Goal: Task Accomplishment & Management: Manage account settings

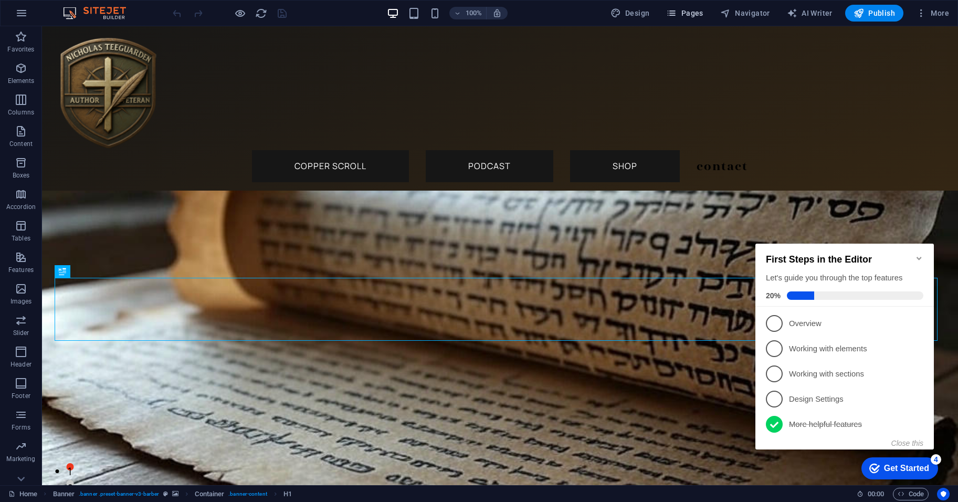
click at [700, 7] on button "Pages" at bounding box center [684, 13] width 45 height 17
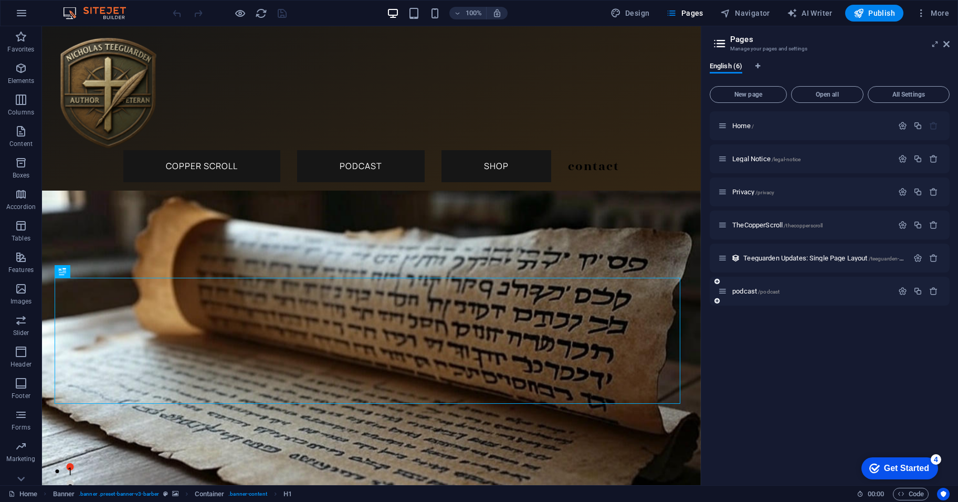
click at [798, 288] on p "podcast /podcast" at bounding box center [810, 291] width 157 height 7
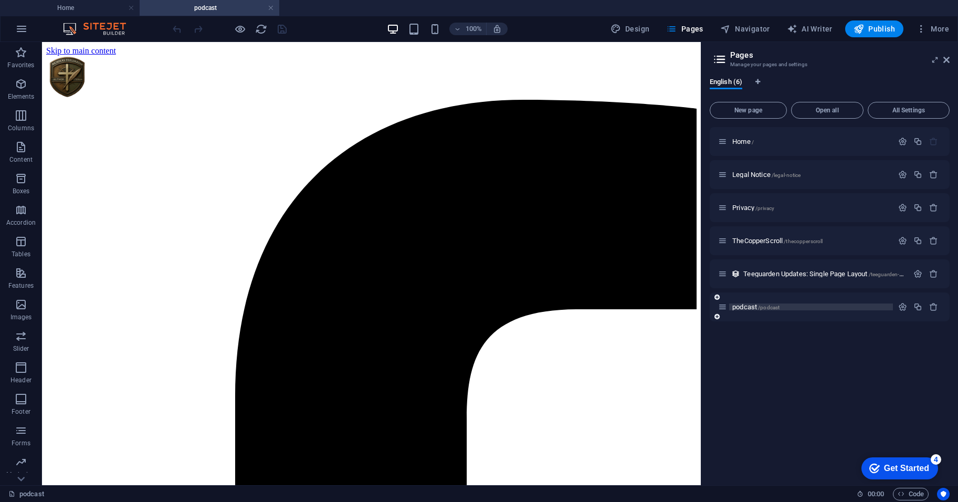
click at [787, 309] on p "podcast /podcast" at bounding box center [810, 306] width 157 height 7
click at [900, 308] on icon "button" at bounding box center [902, 306] width 9 height 9
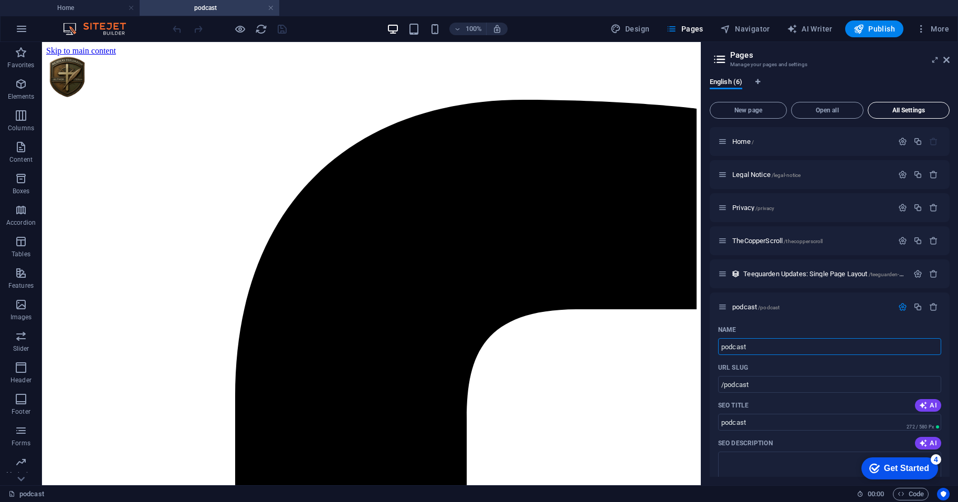
click at [903, 113] on span "All Settings" at bounding box center [908, 110] width 72 height 6
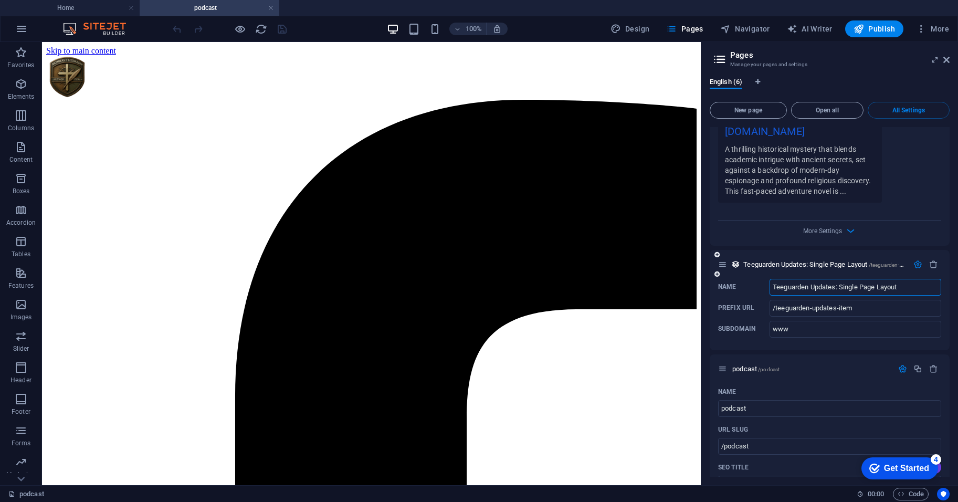
scroll to position [1821, 0]
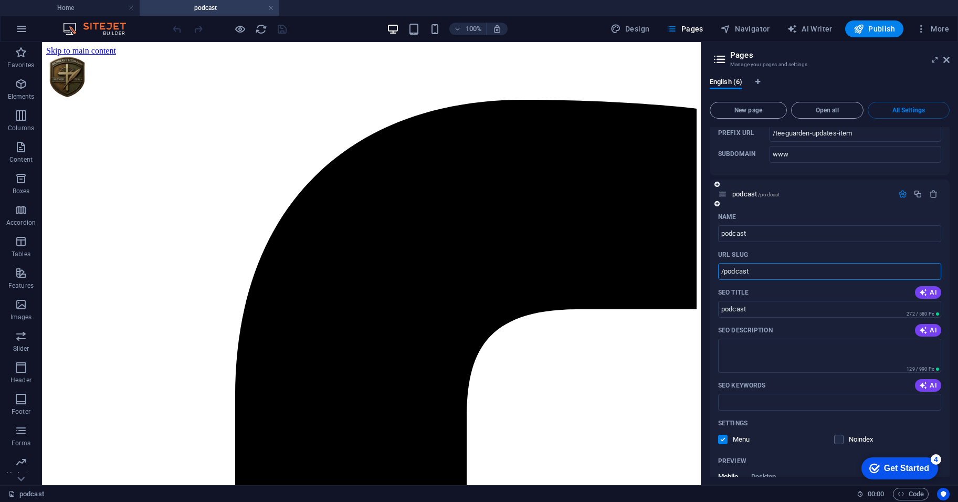
click at [799, 280] on input "/podcast" at bounding box center [829, 271] width 223 height 17
paste input "text"
click at [782, 280] on input "/podcast" at bounding box center [829, 271] width 223 height 17
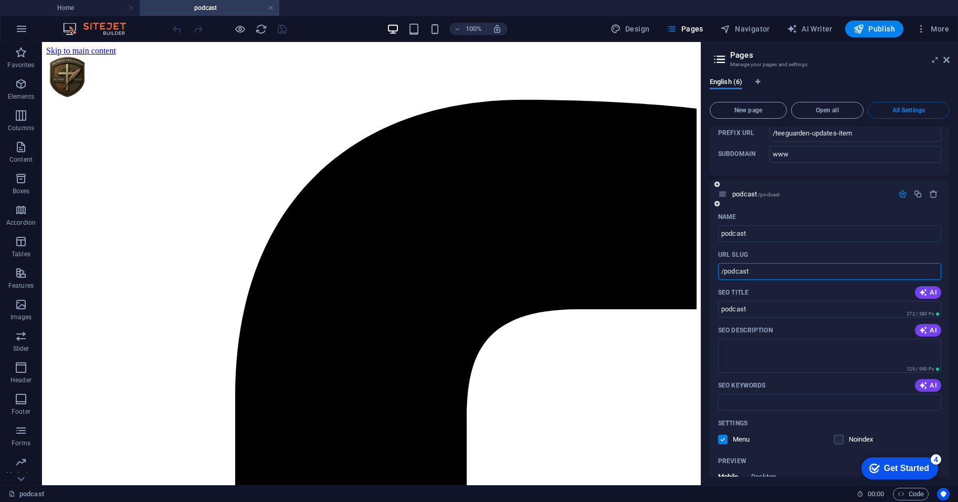
click at [782, 280] on input "/podcast" at bounding box center [829, 271] width 223 height 17
paste input "text"
type input "/podcast"
click at [948, 57] on icon at bounding box center [946, 60] width 6 height 8
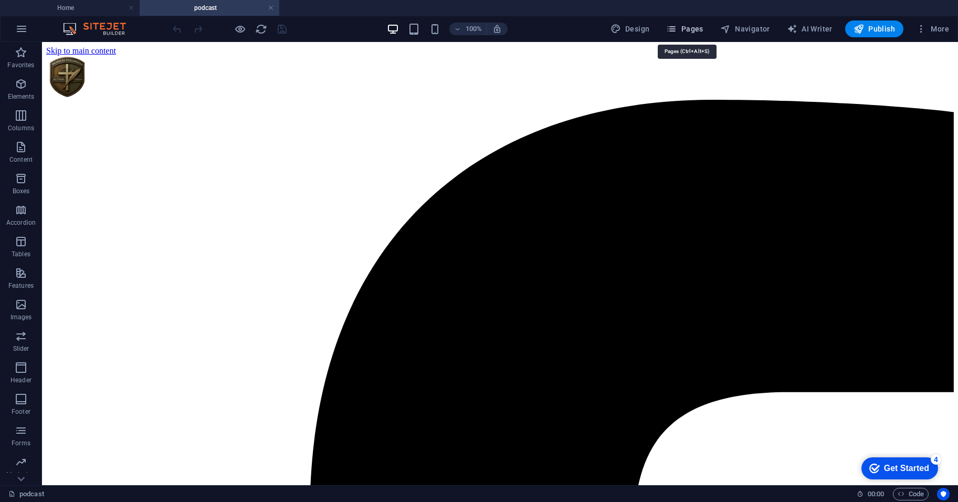
click at [686, 30] on span "Pages" at bounding box center [684, 29] width 37 height 10
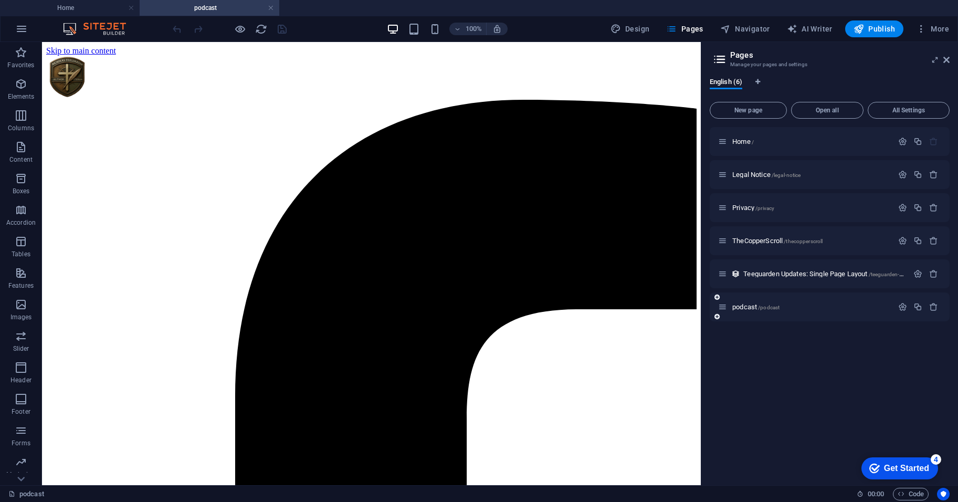
click at [725, 311] on div "podcast /podcast" at bounding box center [805, 307] width 175 height 12
click at [801, 309] on p "podcast /podcast" at bounding box center [810, 306] width 157 height 7
click at [795, 307] on p "podcast /podcast" at bounding box center [810, 306] width 157 height 7
click at [760, 82] on icon "Language Tabs" at bounding box center [757, 82] width 5 height 6
select select "41"
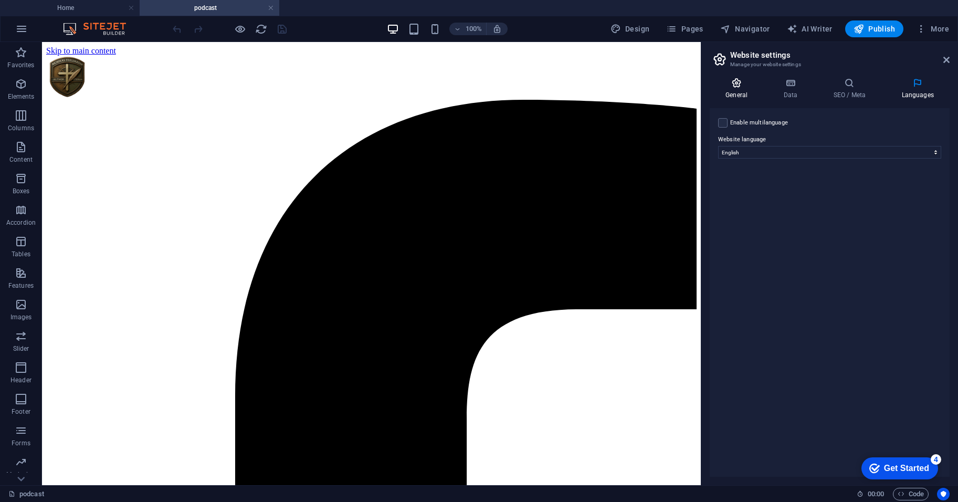
click at [743, 85] on icon at bounding box center [737, 83] width 54 height 10
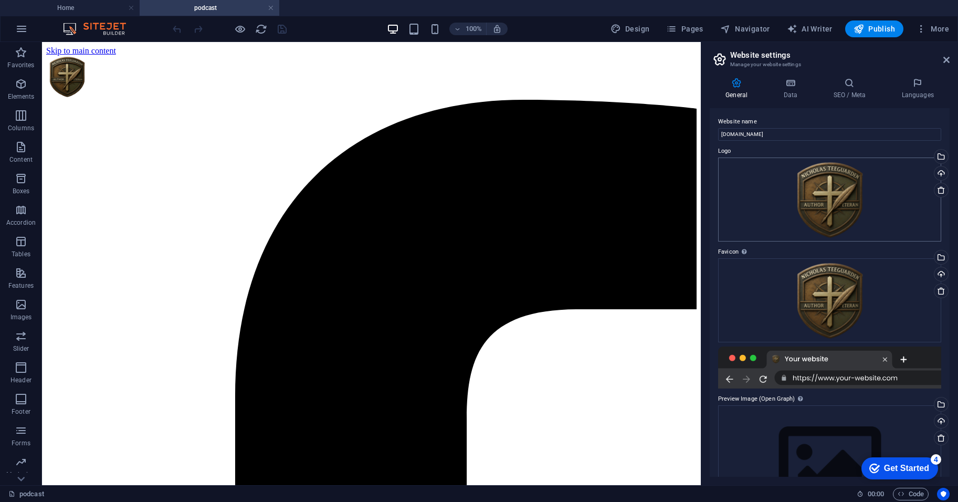
scroll to position [0, 0]
click at [792, 85] on icon at bounding box center [791, 83] width 46 height 10
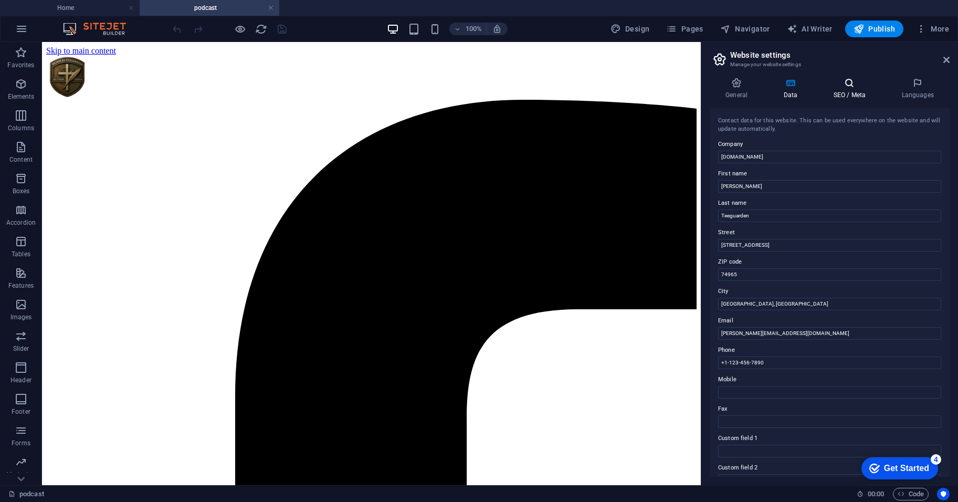
click at [853, 84] on icon at bounding box center [849, 83] width 64 height 10
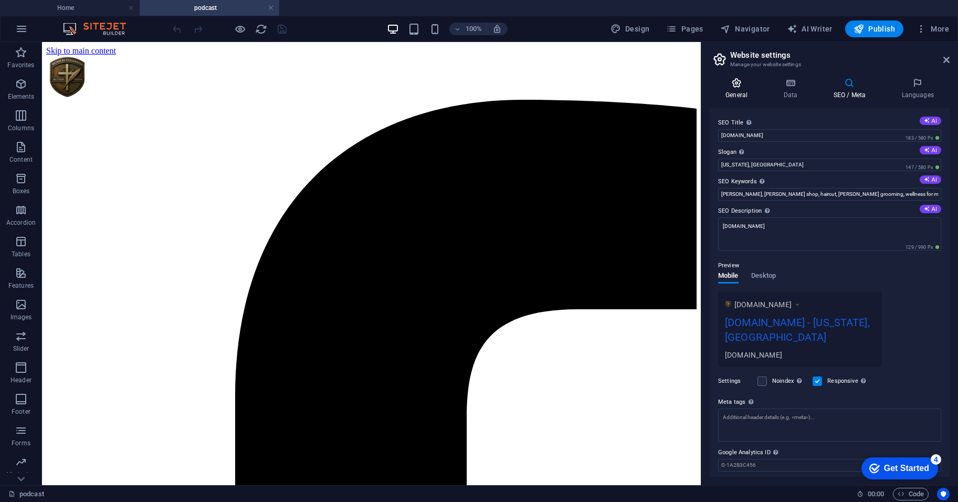
click at [759, 81] on icon at bounding box center [737, 83] width 54 height 10
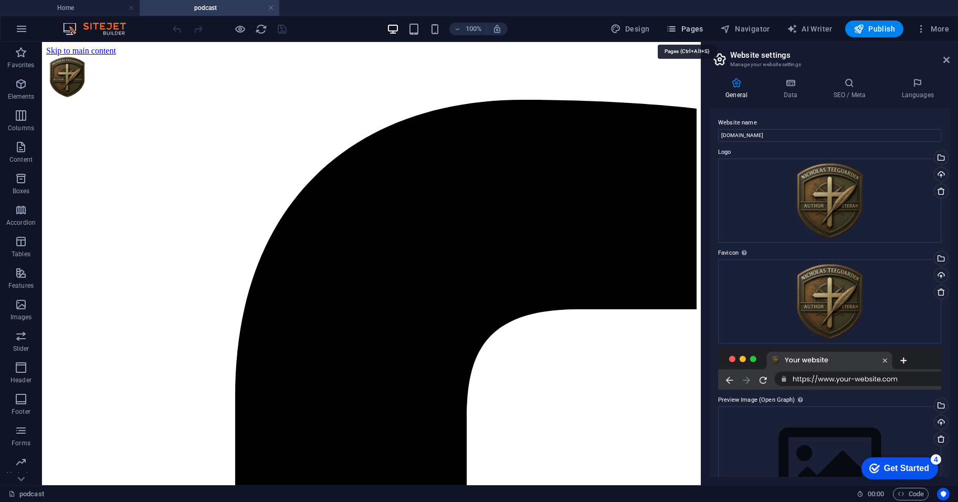
click at [696, 29] on span "Pages" at bounding box center [684, 29] width 37 height 10
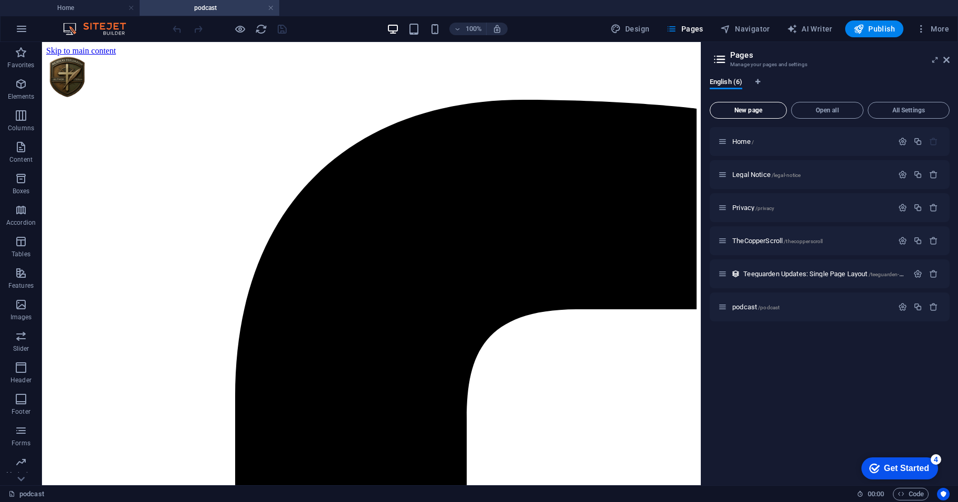
click at [752, 110] on span "New page" at bounding box center [748, 110] width 68 height 6
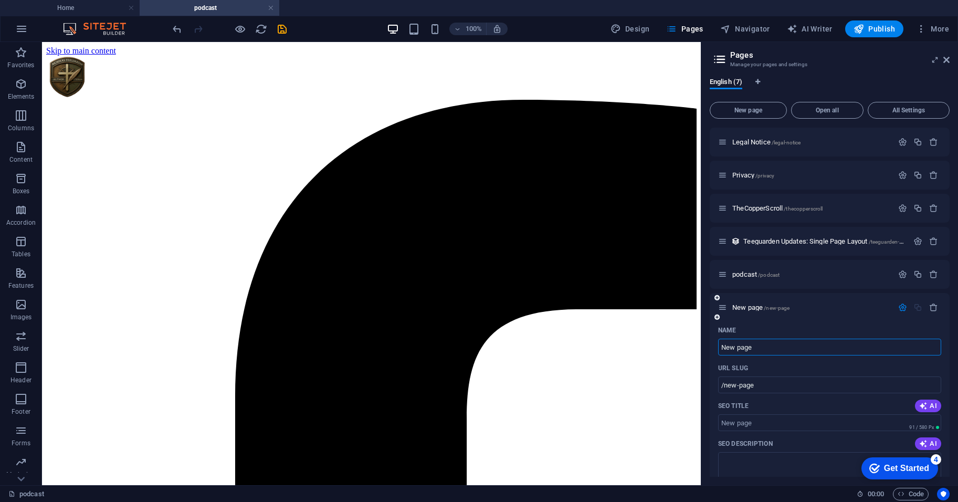
scroll to position [88, 0]
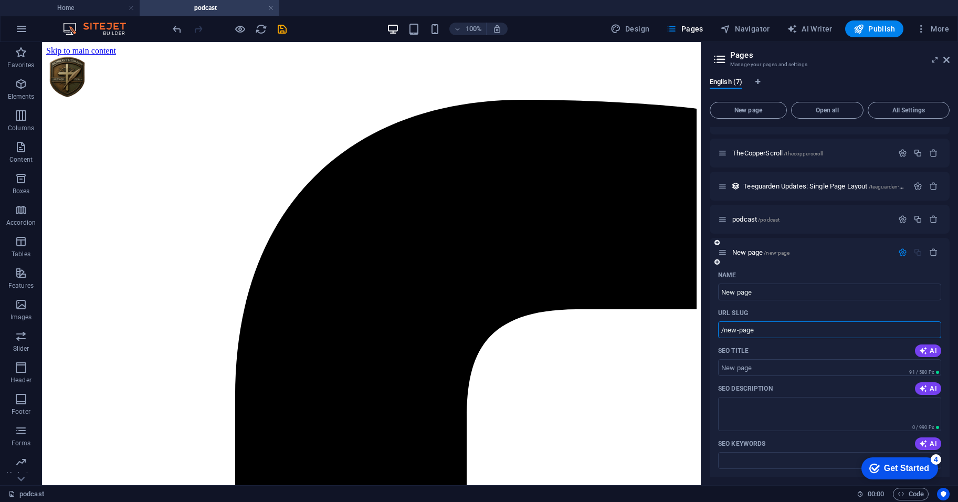
click at [783, 322] on input "/new-page" at bounding box center [829, 329] width 223 height 17
paste input "text"
type input "/new-page"
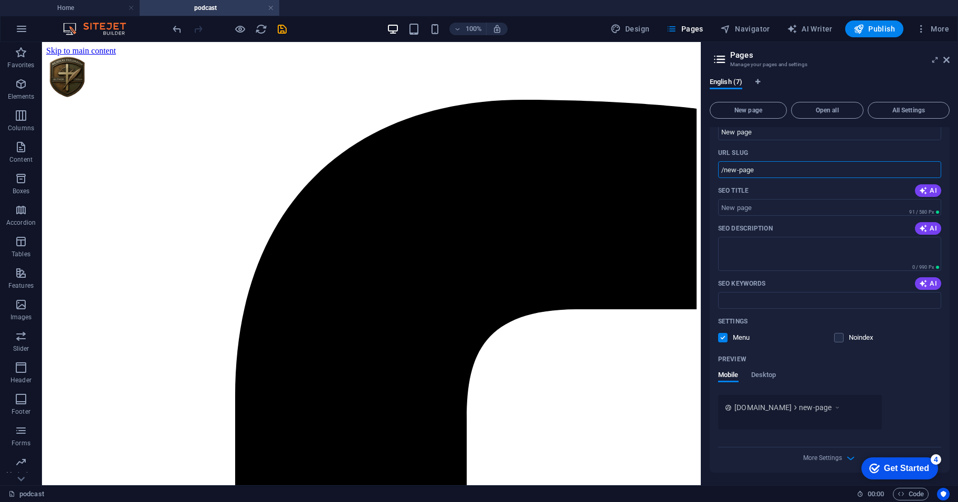
scroll to position [0, 0]
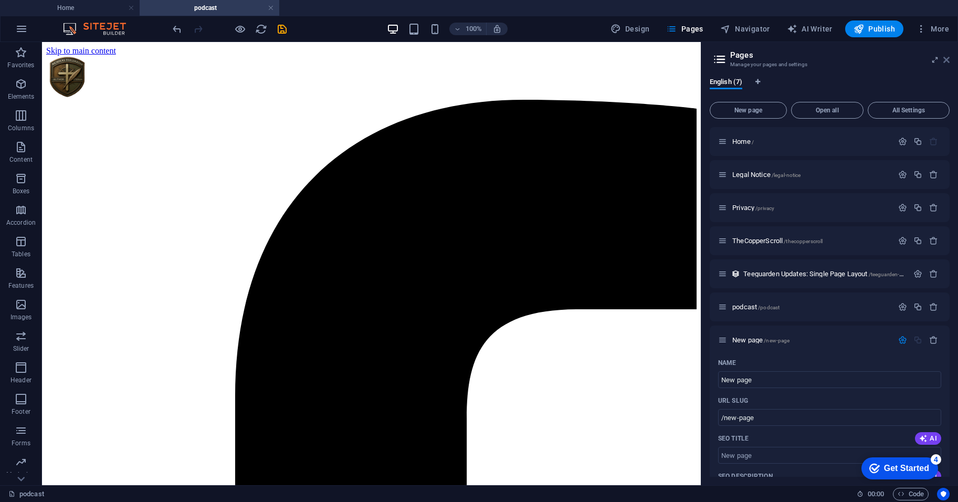
click at [947, 62] on icon at bounding box center [946, 60] width 6 height 8
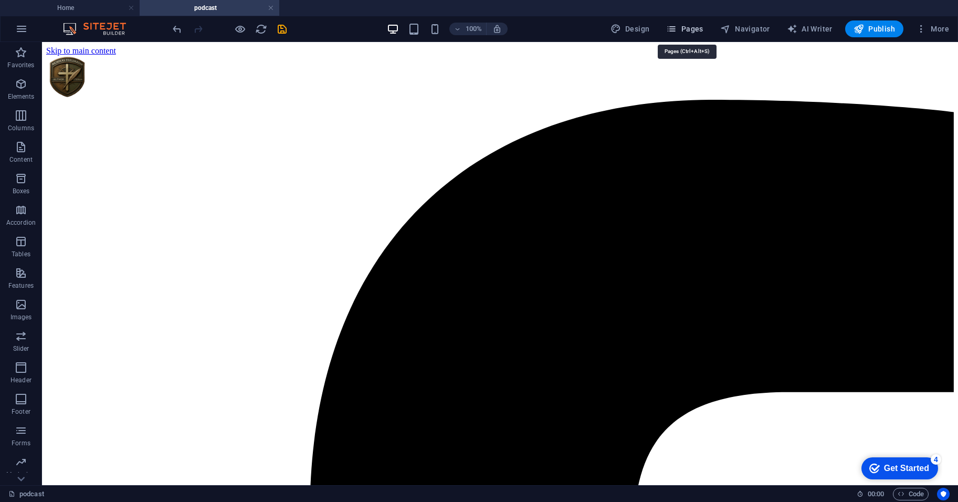
click at [677, 30] on icon "button" at bounding box center [671, 29] width 10 height 10
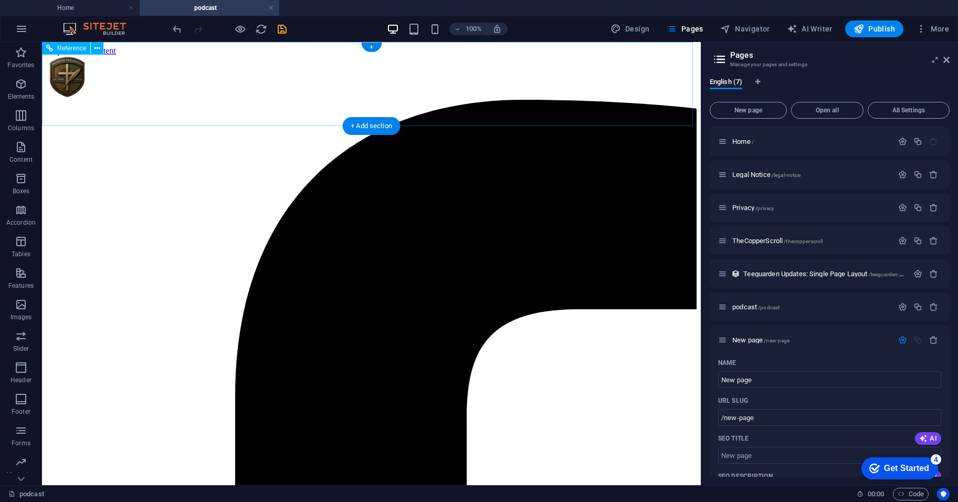
click at [191, 100] on div at bounding box center [371, 78] width 650 height 44
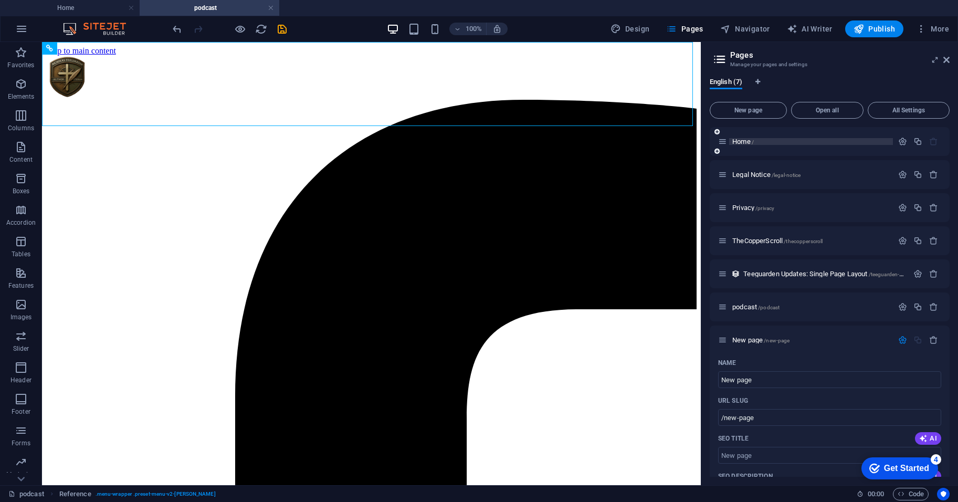
click at [769, 144] on p "Home /" at bounding box center [810, 141] width 157 height 7
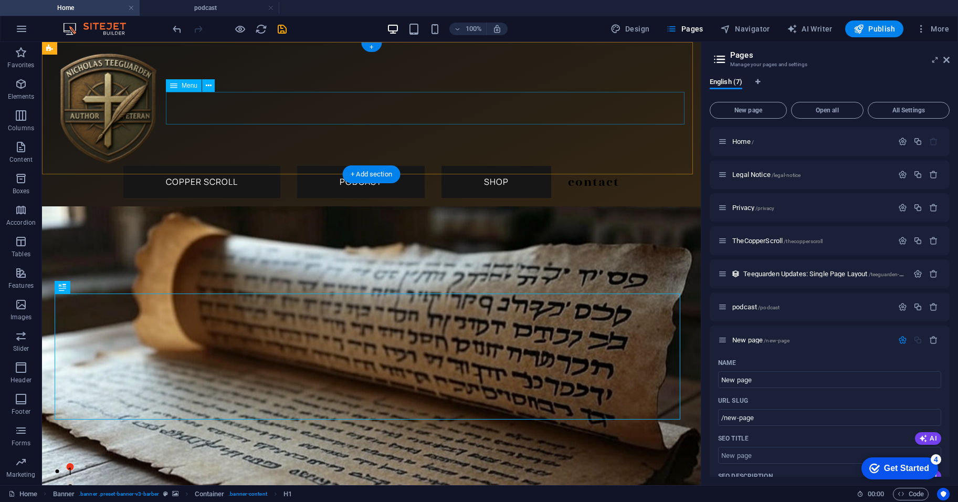
click at [412, 166] on nav "Copper Scroll Podcast Shop Contact" at bounding box center [371, 182] width 642 height 32
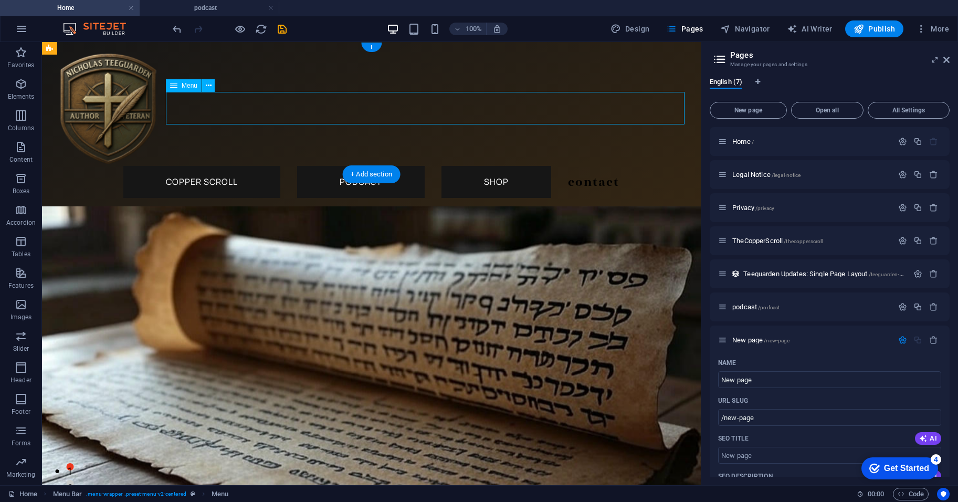
click at [400, 166] on nav "Copper Scroll Podcast Shop Contact" at bounding box center [371, 182] width 642 height 32
select select "3"
select select
select select "primary"
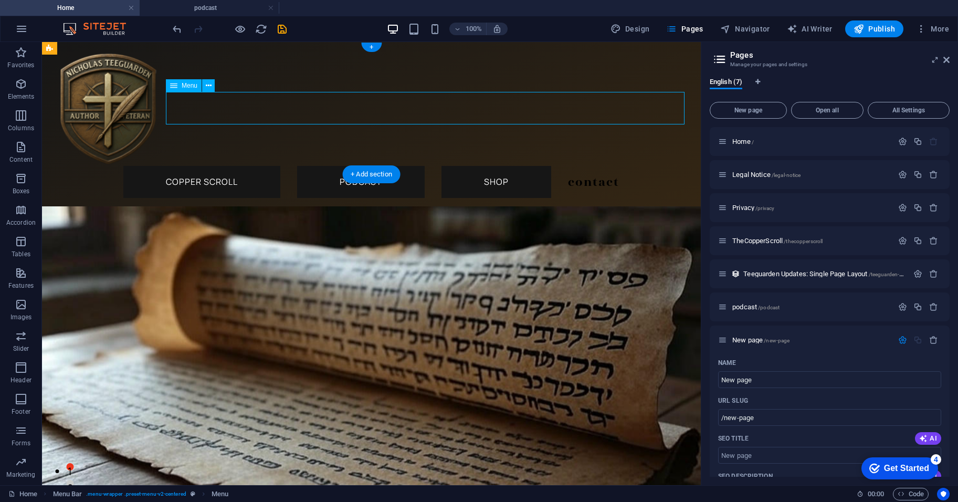
select select "primary"
select select
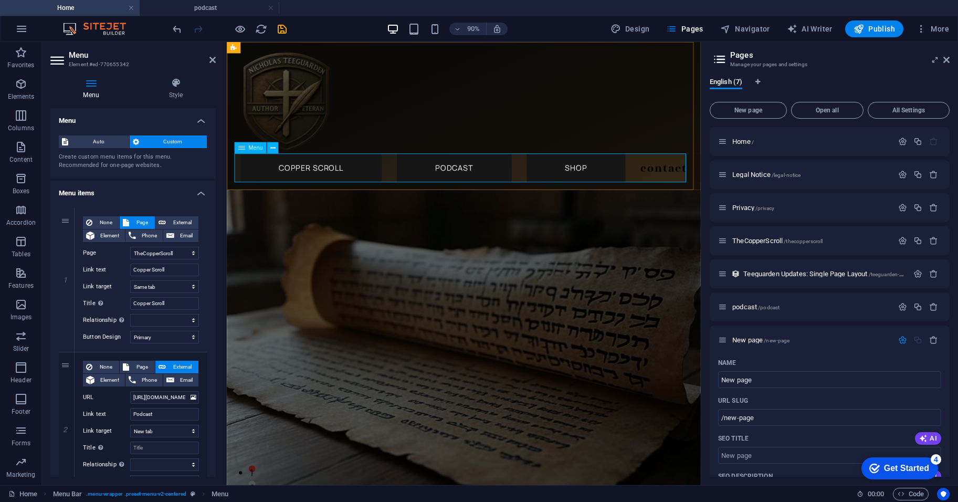
click at [478, 174] on nav "Copper Scroll Podcast Shop Contact" at bounding box center [490, 182] width 510 height 32
click at [454, 184] on nav "Copper Scroll Podcast Shop Contact" at bounding box center [490, 182] width 510 height 32
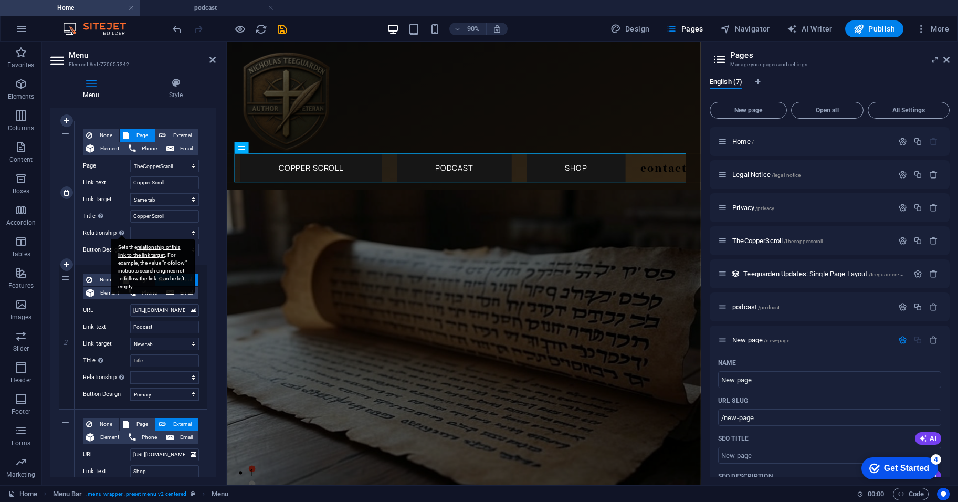
scroll to position [88, 0]
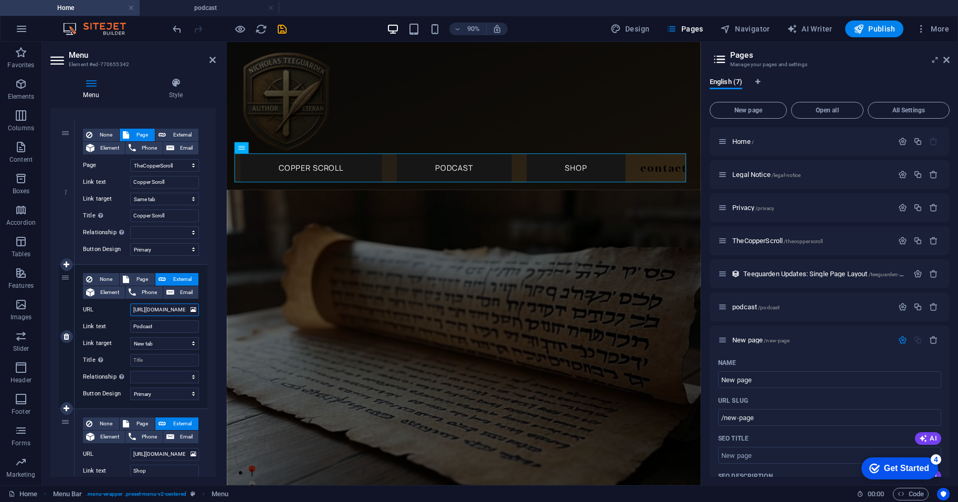
click at [153, 310] on input "[URL][DOMAIN_NAME][DOMAIN_NAME]" at bounding box center [164, 309] width 69 height 13
paste input "[DOMAIN_NAME][URL]"
type input "[URL][DOMAIN_NAME]"
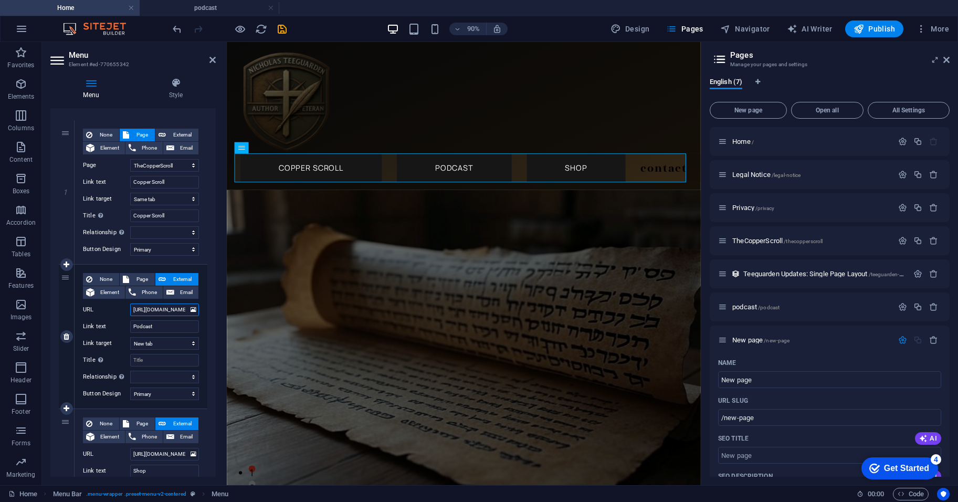
scroll to position [0, 40]
select select
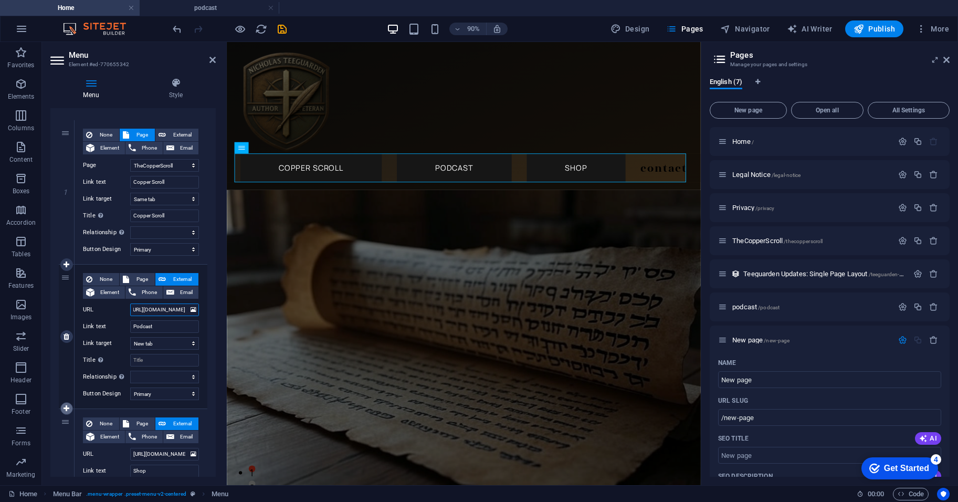
type input "[URL][DOMAIN_NAME]"
click at [64, 410] on icon at bounding box center [67, 408] width 6 height 7
select select
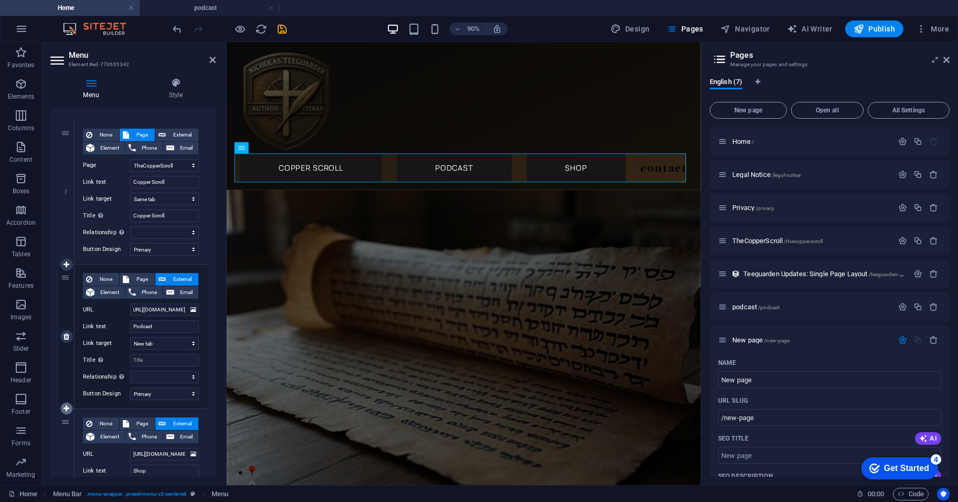
select select
type input "[URL][DOMAIN_NAME]"
type input "Shop"
select select "blank"
select select
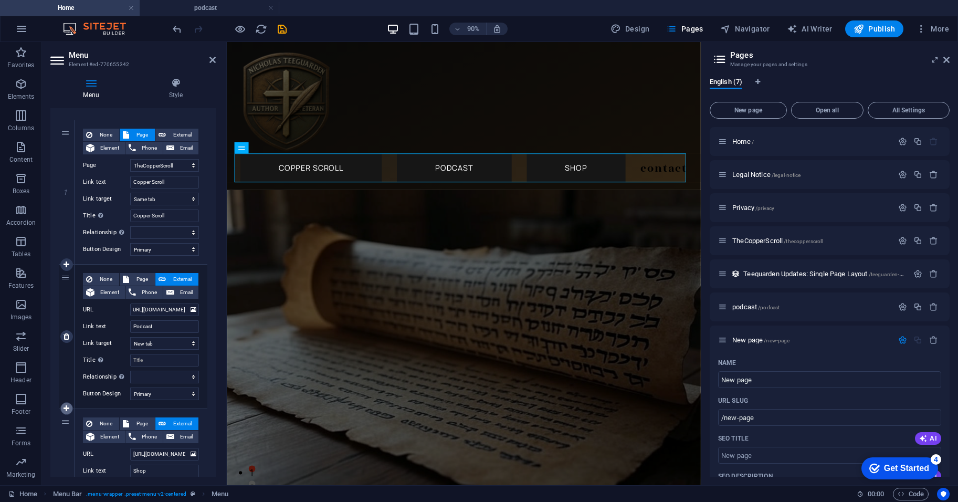
select select "primary"
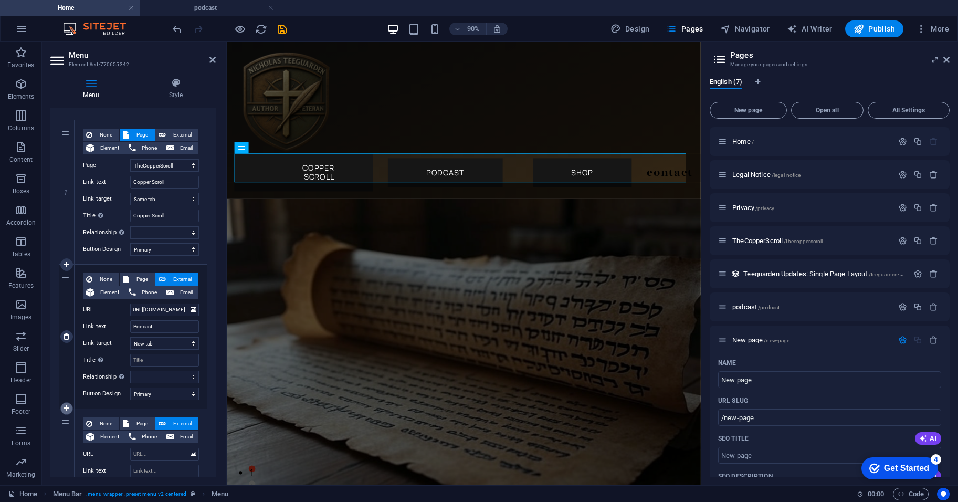
select select
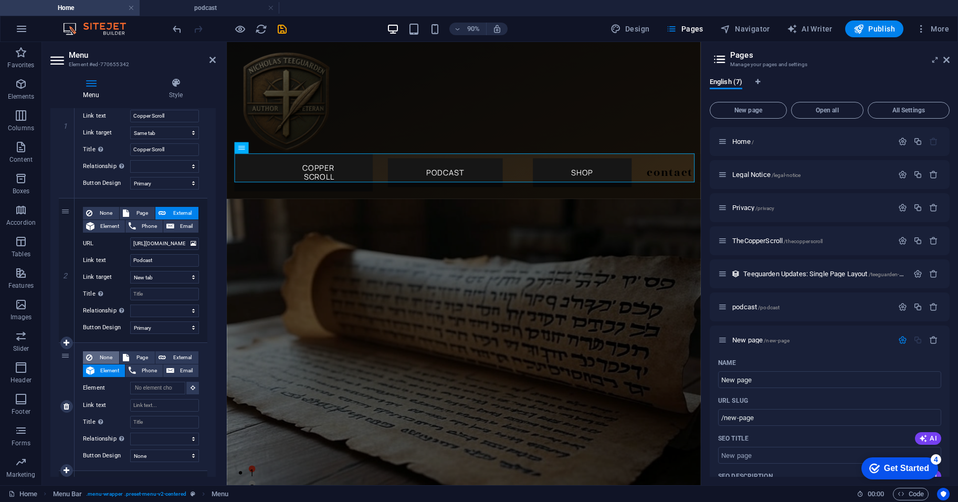
scroll to position [262, 0]
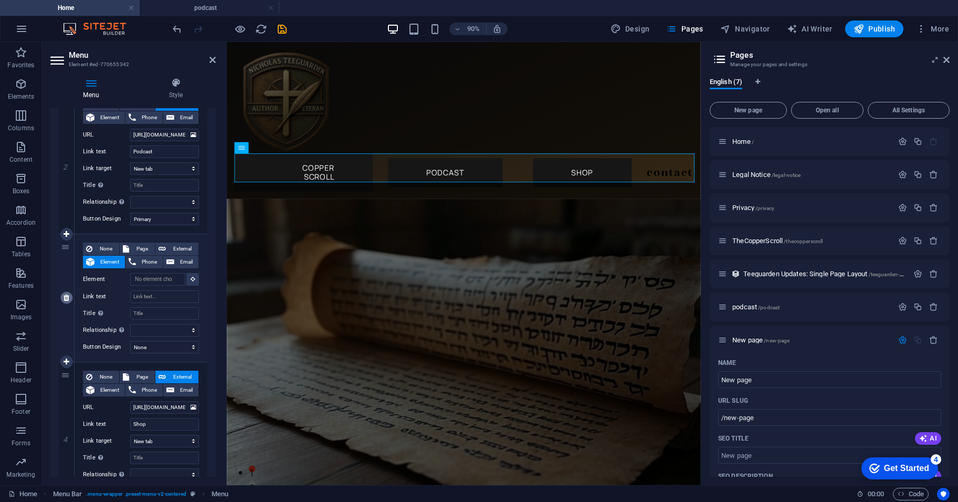
click at [68, 297] on icon at bounding box center [67, 297] width 6 height 7
select select
type input "[URL][DOMAIN_NAME]"
type input "Shop"
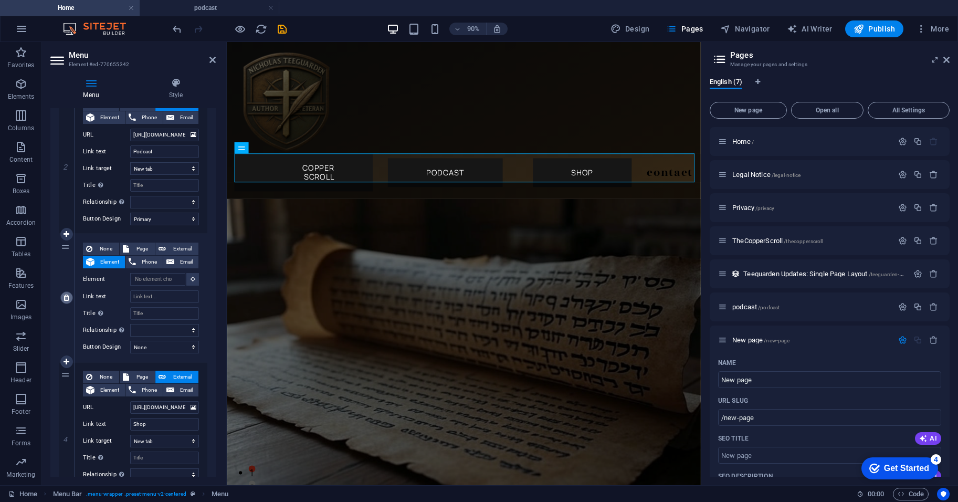
select select "blank"
select select
select select "primary"
type input "/#contact"
type input "Contact"
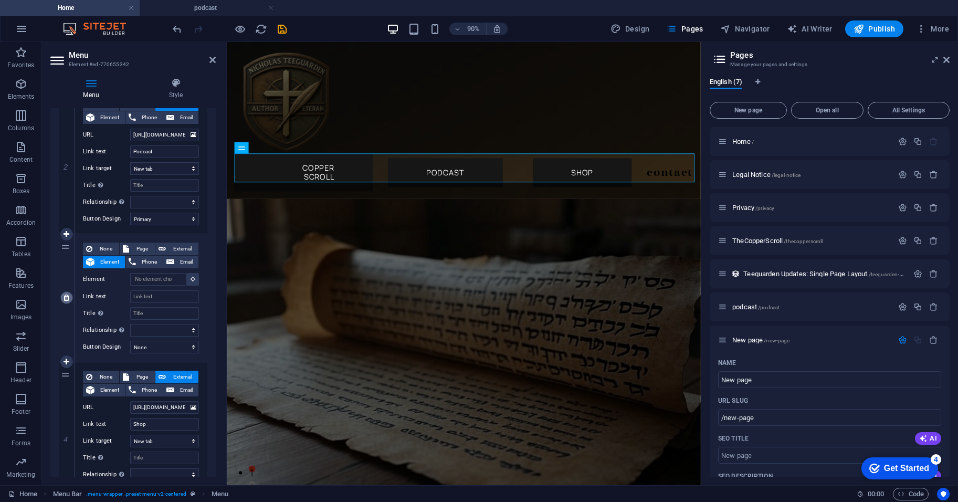
select select
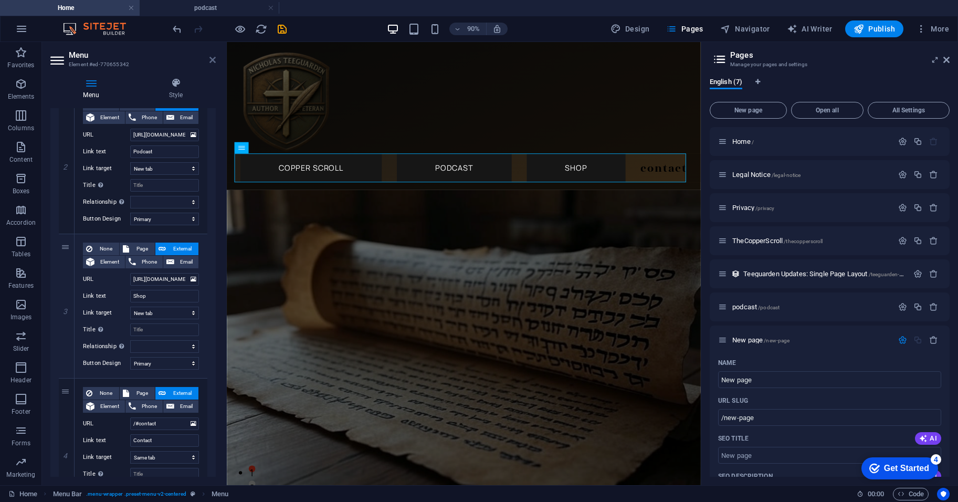
click at [212, 64] on link at bounding box center [212, 60] width 6 height 9
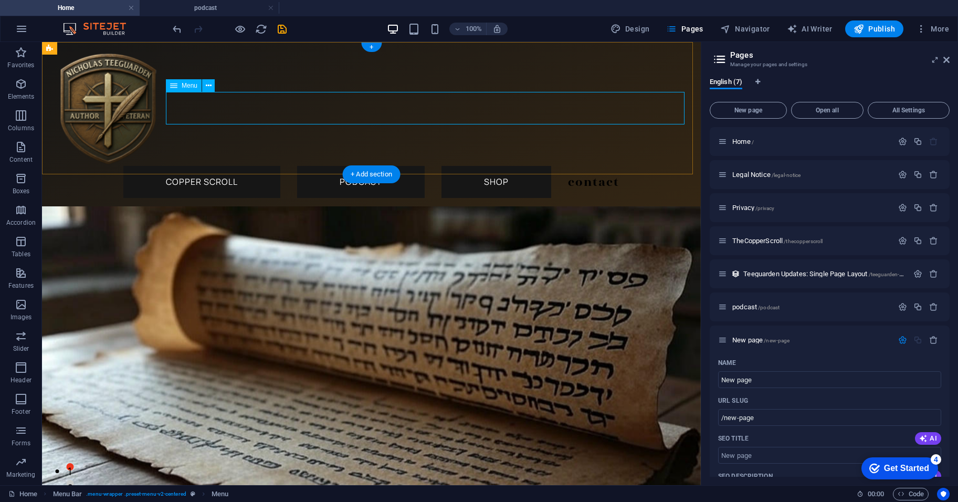
click at [430, 166] on nav "Copper Scroll Podcast Shop Contact" at bounding box center [371, 182] width 642 height 32
click at [285, 26] on icon "save" at bounding box center [282, 29] width 12 height 12
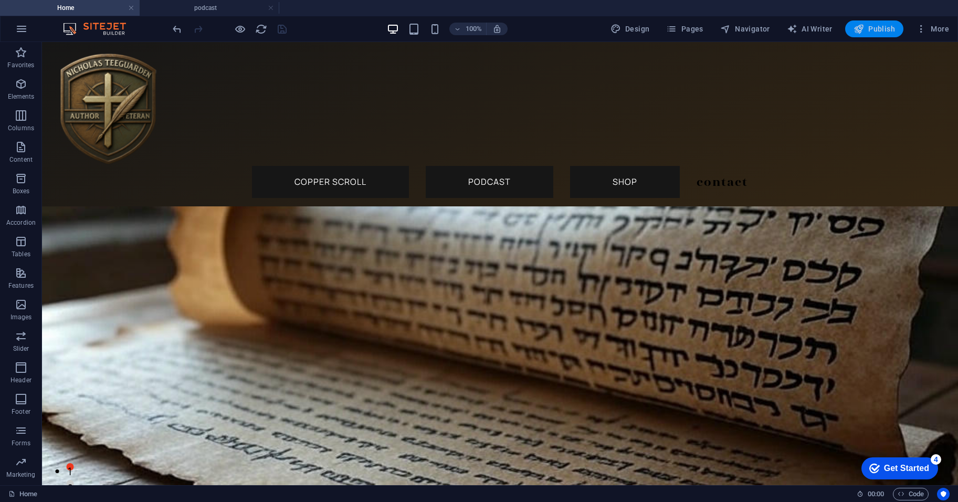
click at [888, 30] on span "Publish" at bounding box center [874, 29] width 41 height 10
